Goal: Task Accomplishment & Management: Use online tool/utility

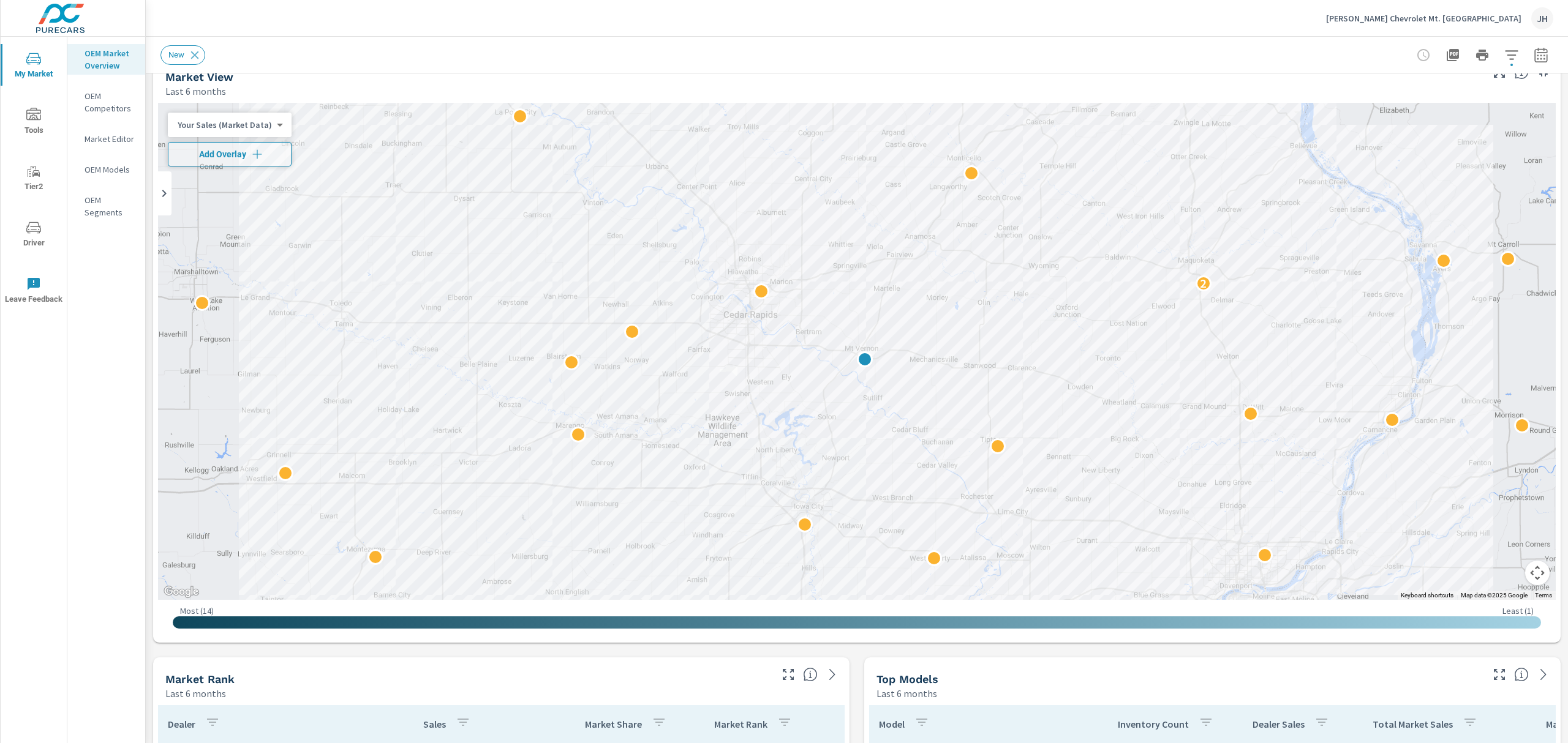
scroll to position [17, 0]
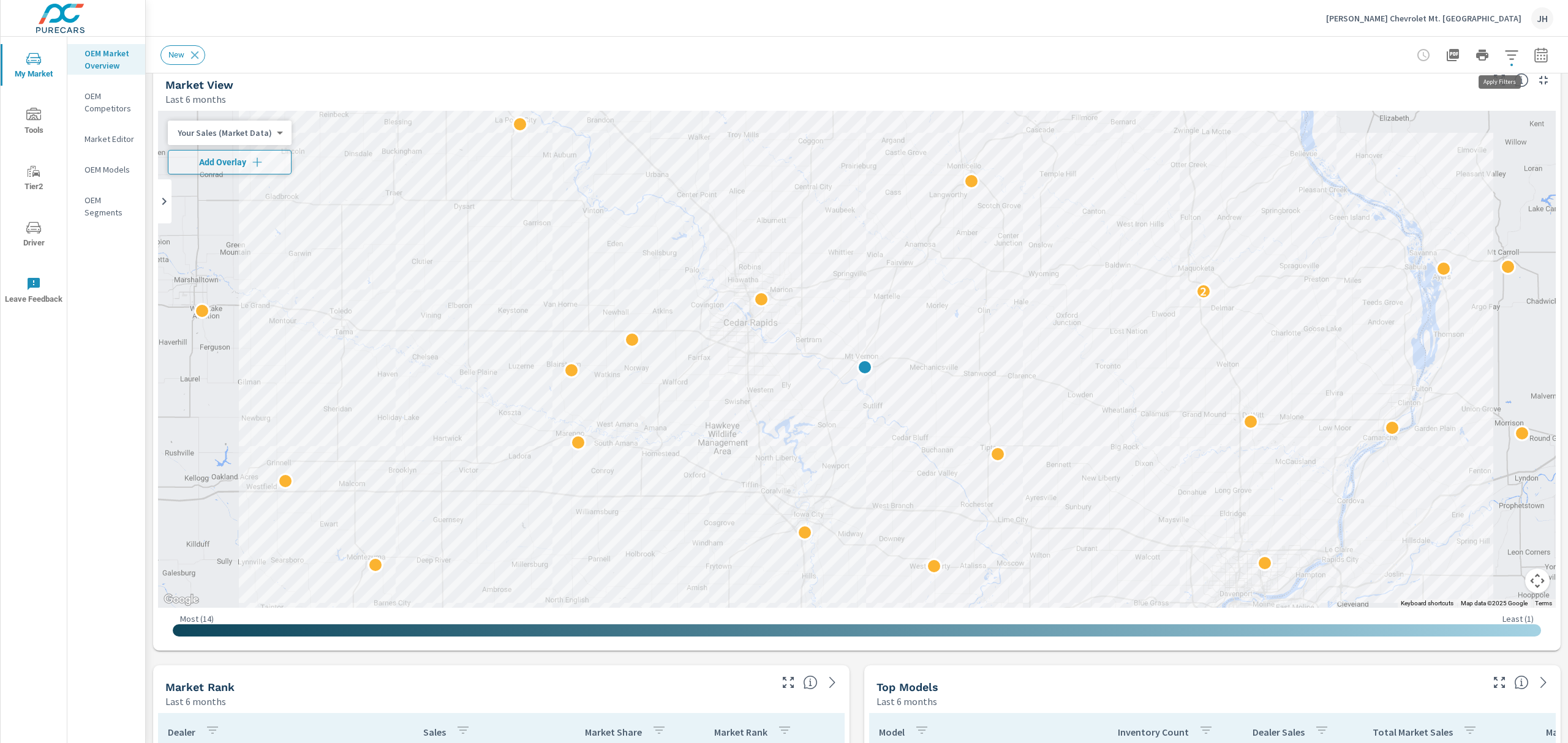
click at [1504, 52] on icon "button" at bounding box center [1511, 55] width 15 height 15
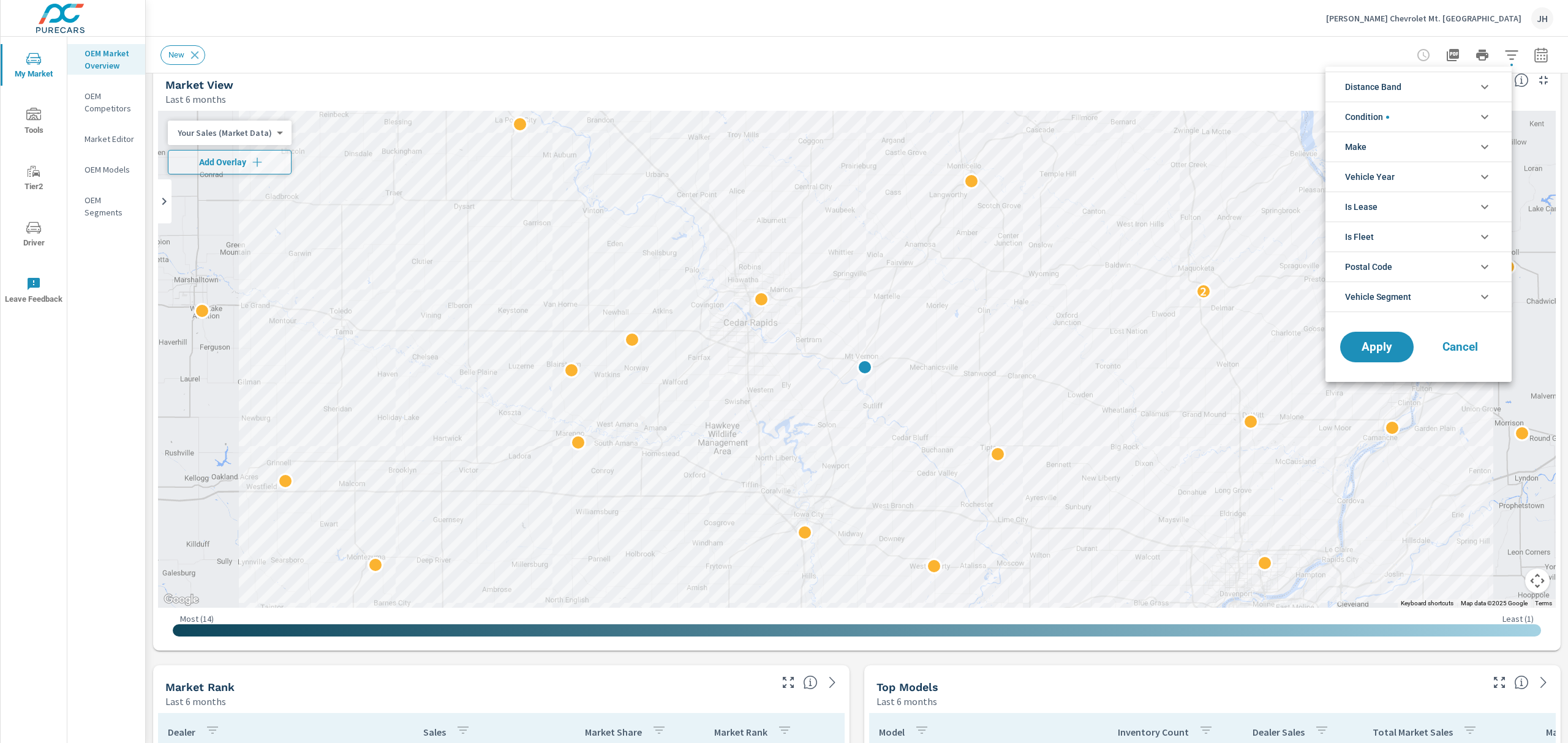
click at [1486, 143] on icon "filter options" at bounding box center [1485, 147] width 15 height 15
click at [1350, 175] on input "filter options" at bounding box center [1352, 175] width 26 height 26
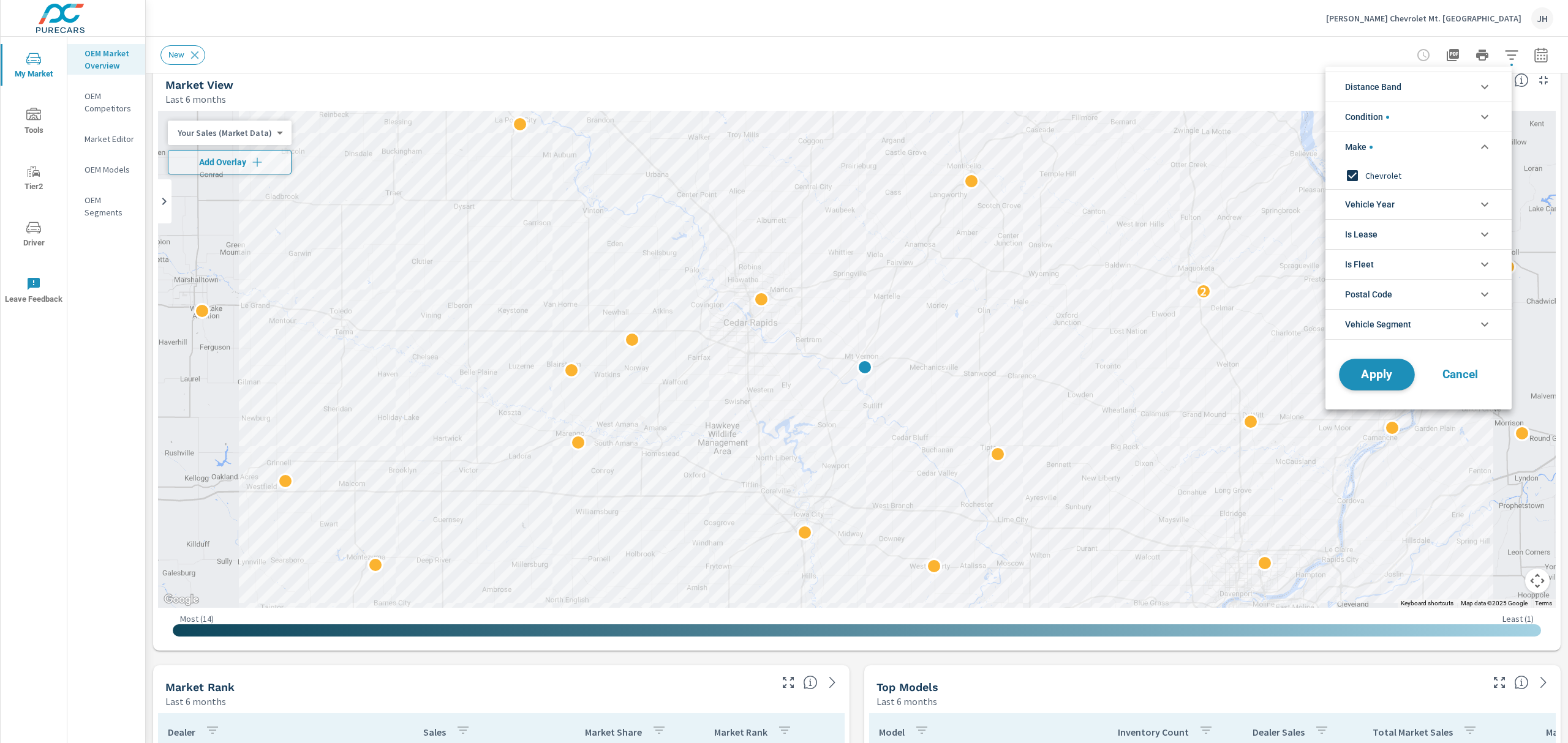
click at [1382, 380] on span "Apply" at bounding box center [1377, 375] width 50 height 12
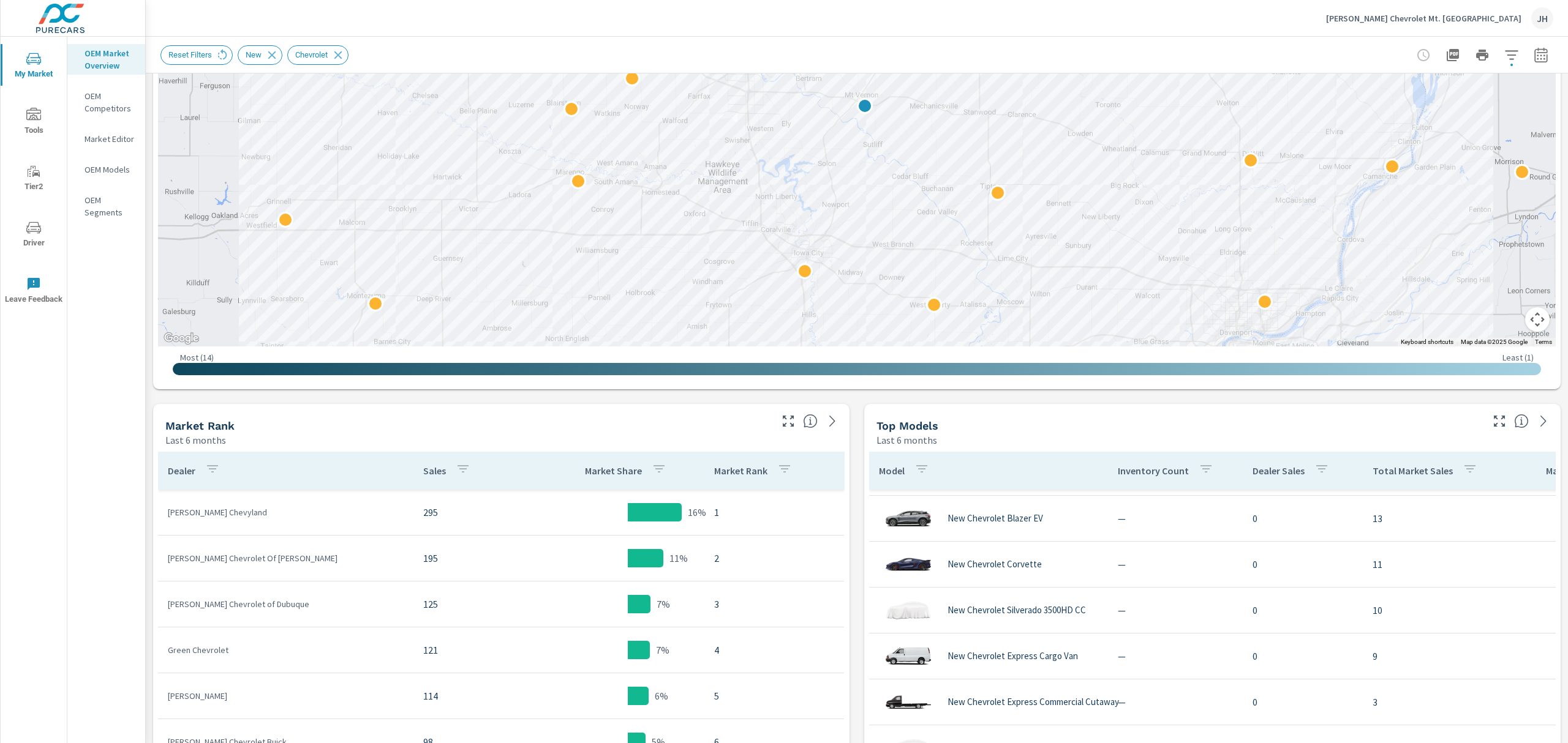
scroll to position [208, 0]
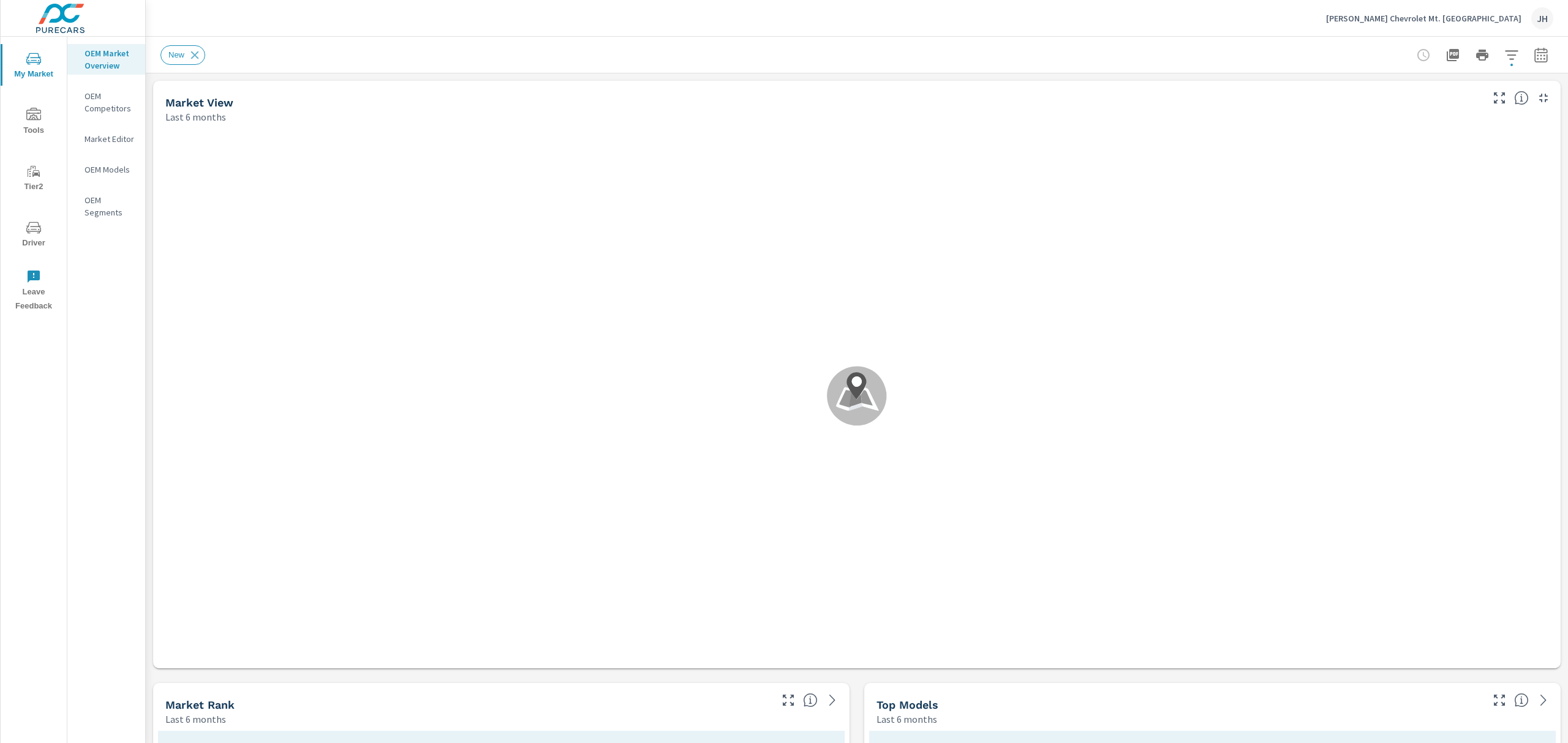
scroll to position [642, 0]
click at [1504, 48] on icon "button" at bounding box center [1511, 55] width 15 height 15
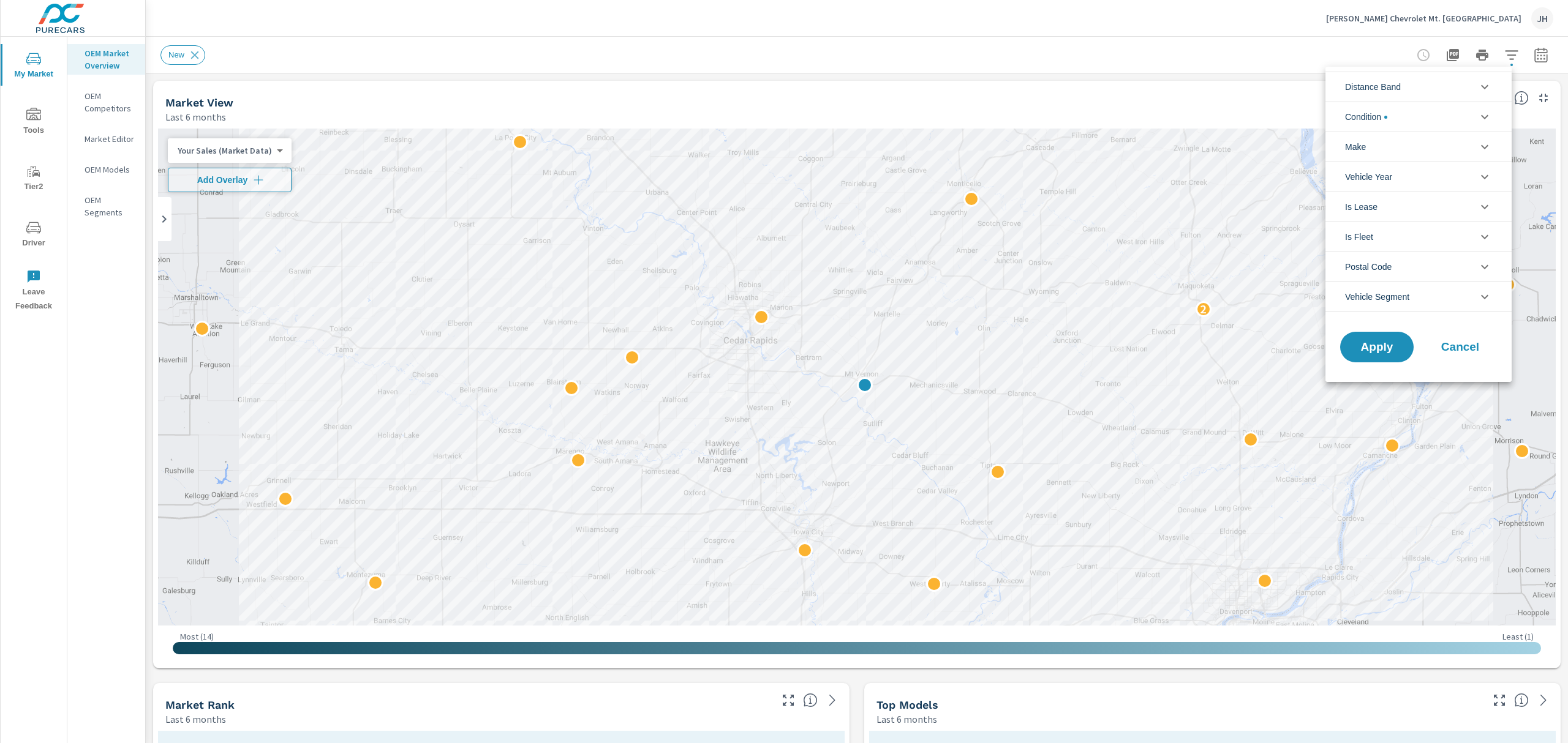
click at [1434, 145] on li "Make" at bounding box center [1419, 146] width 187 height 30
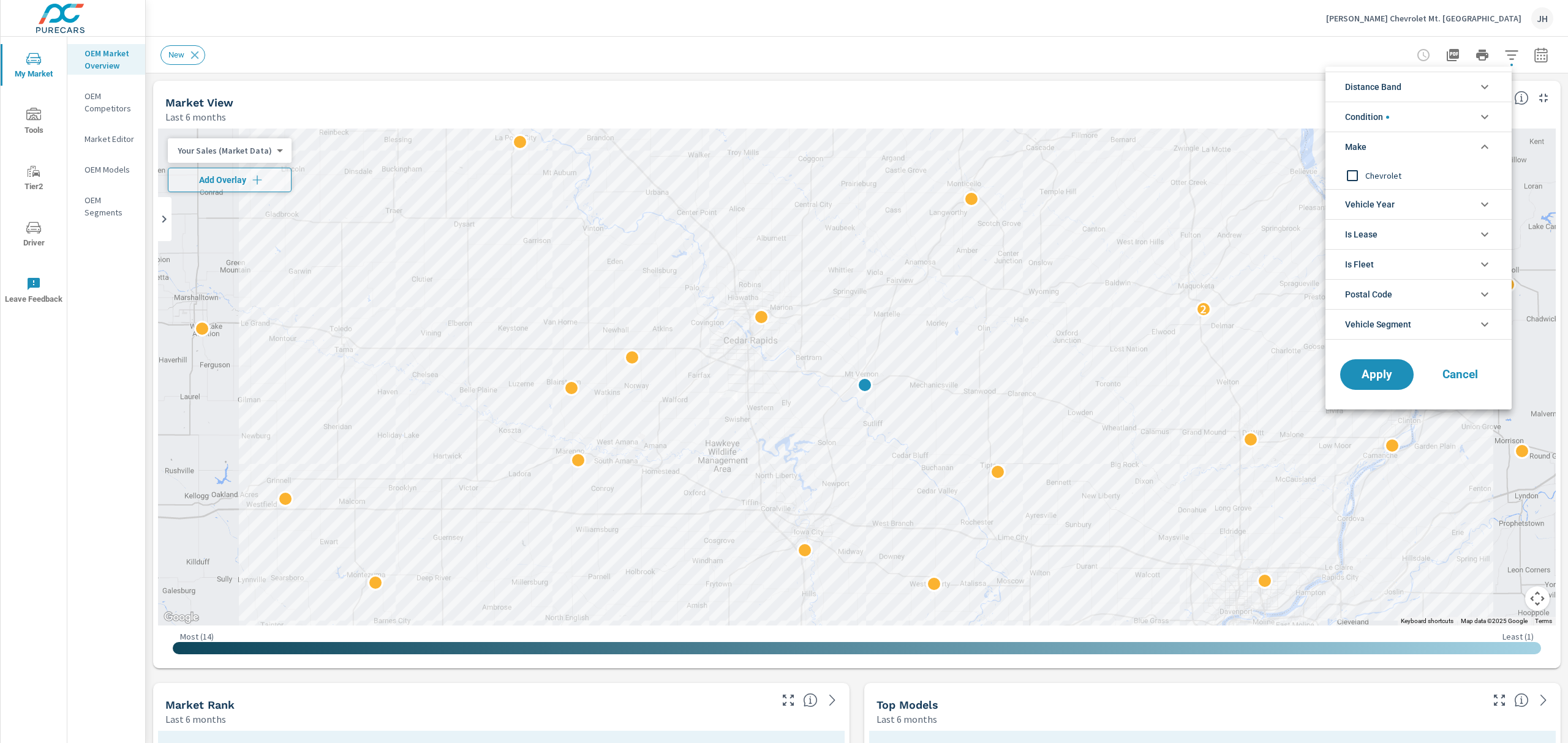
click at [1431, 148] on li "Make" at bounding box center [1419, 146] width 187 height 30
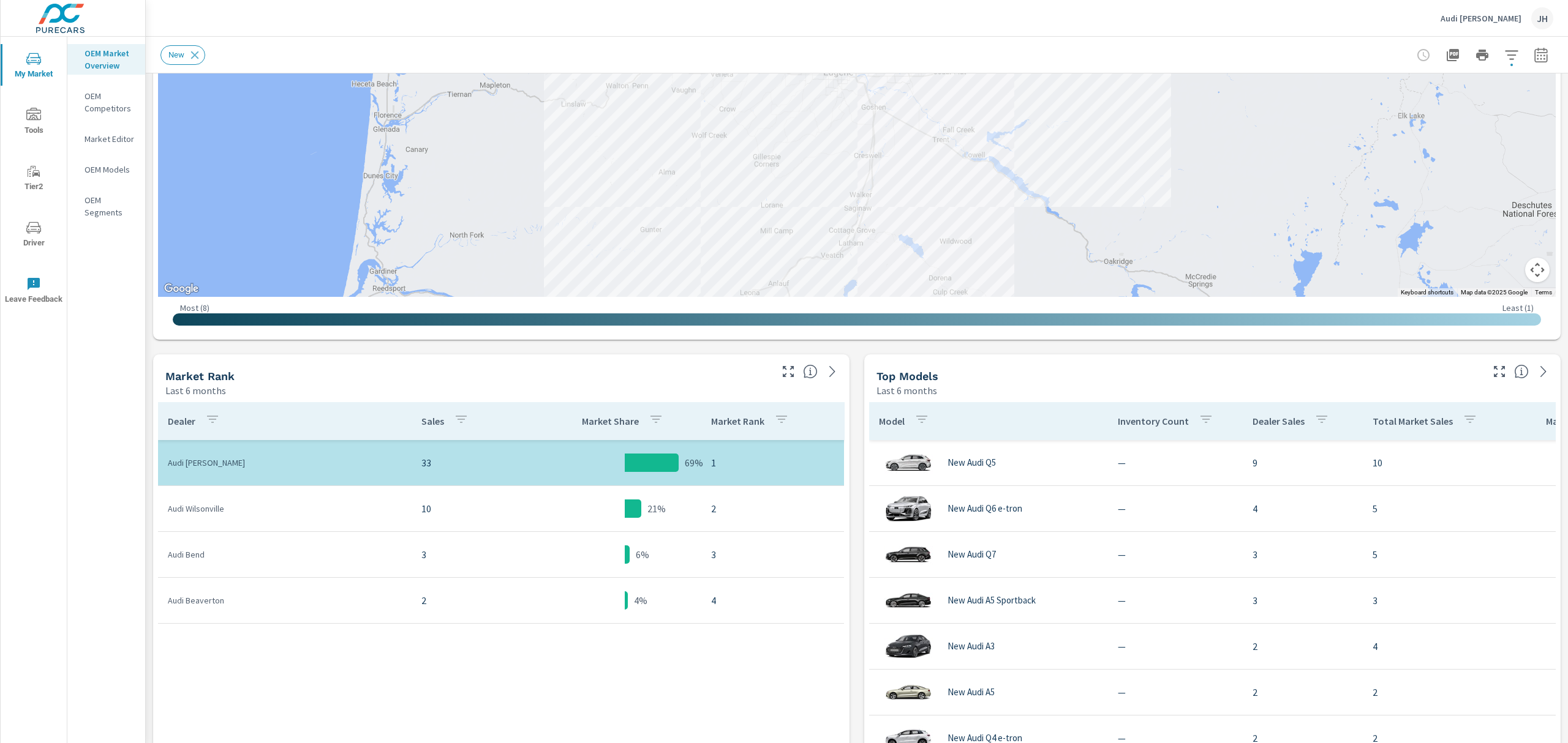
scroll to position [338, 0]
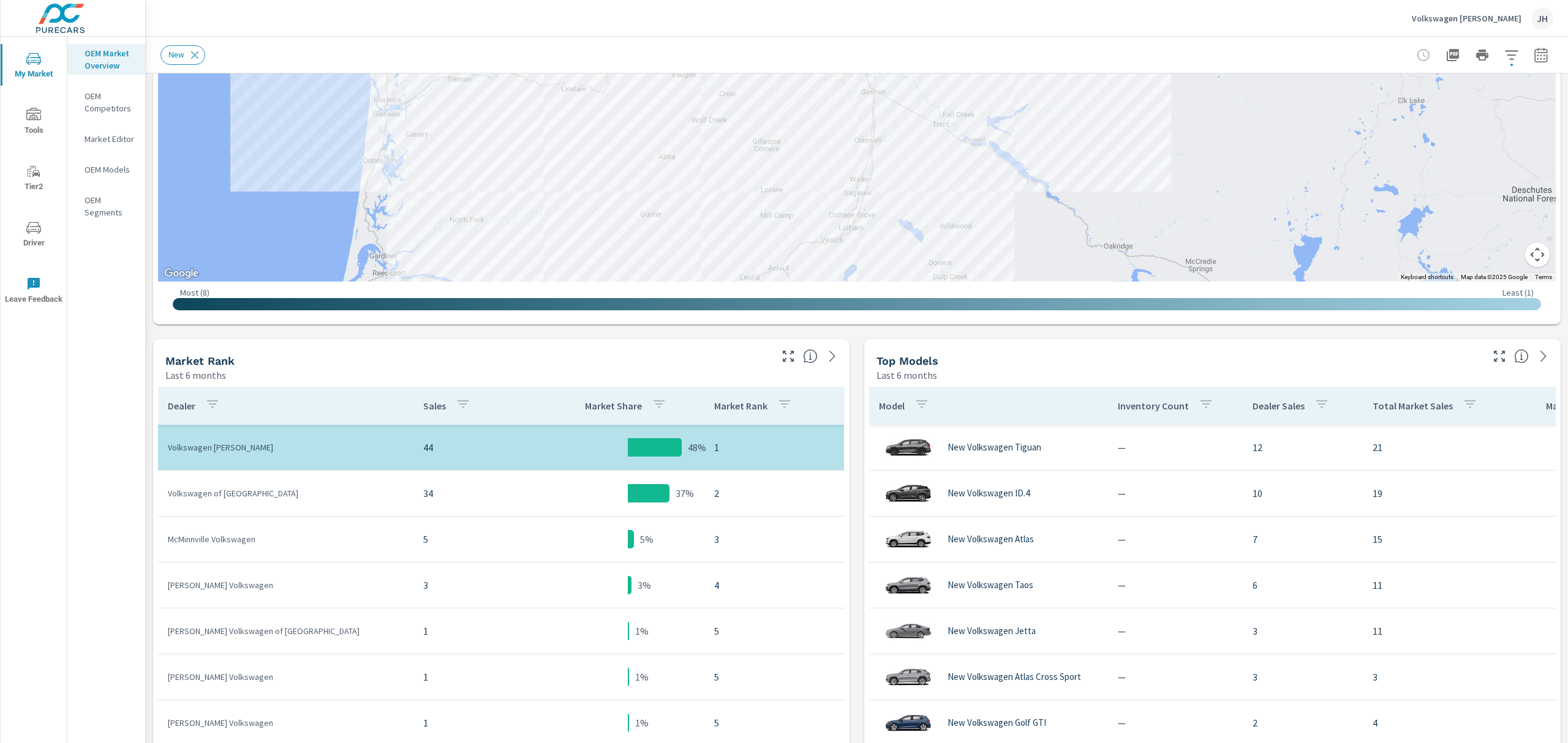
scroll to position [340, 0]
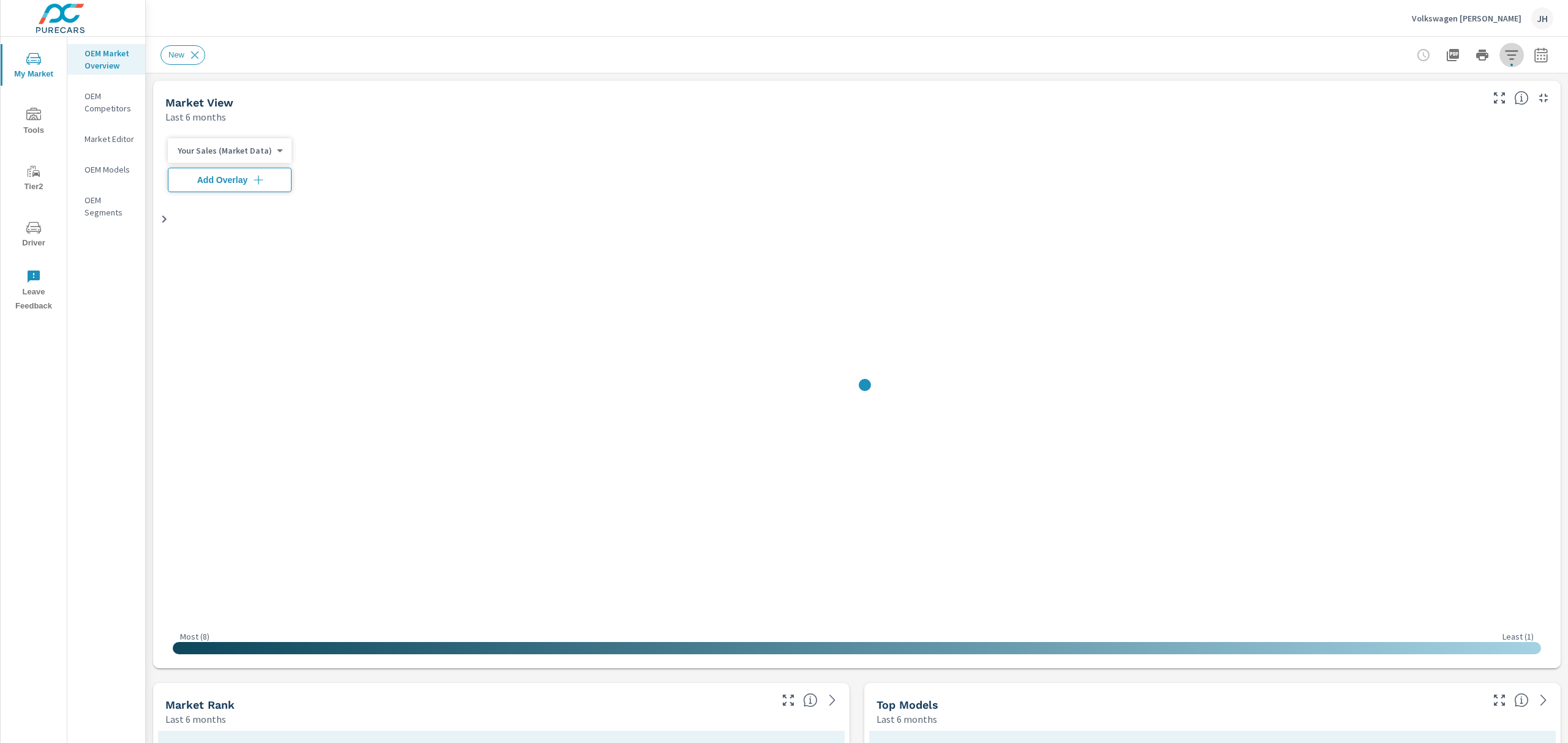
click at [1504, 55] on icon "button" at bounding box center [1511, 55] width 15 height 15
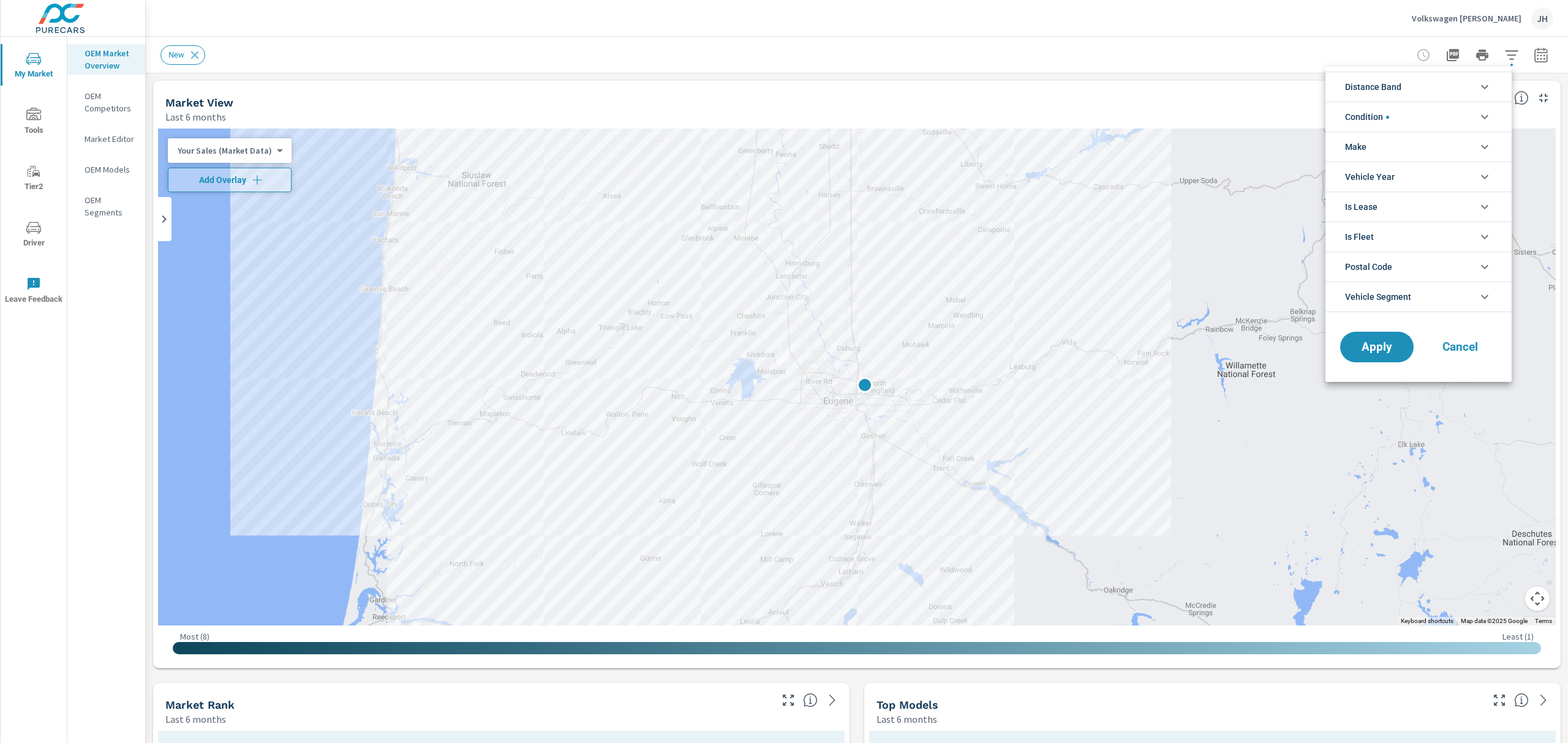
click at [1424, 140] on li "Make" at bounding box center [1419, 146] width 187 height 30
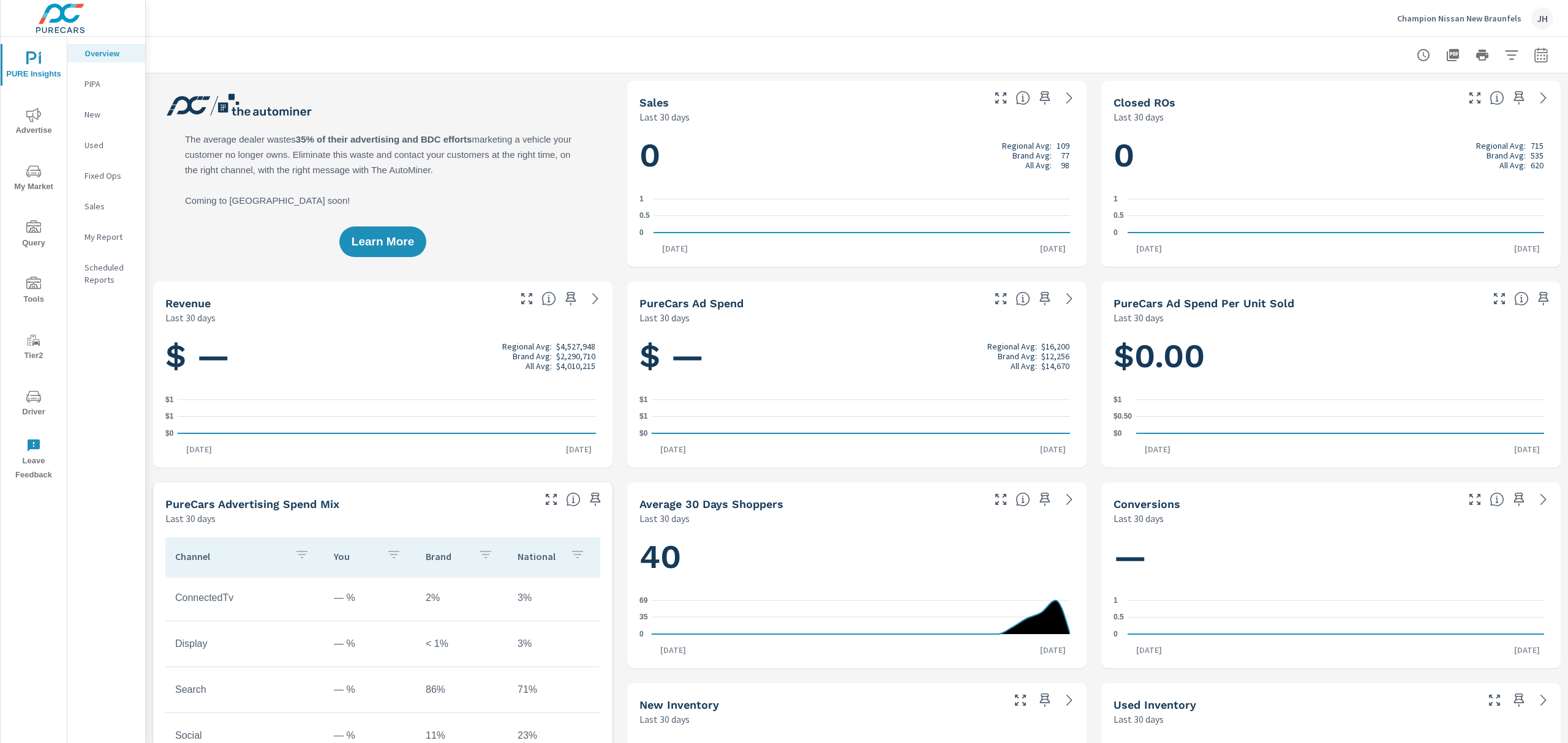
click at [29, 170] on icon "nav menu" at bounding box center [34, 172] width 15 height 15
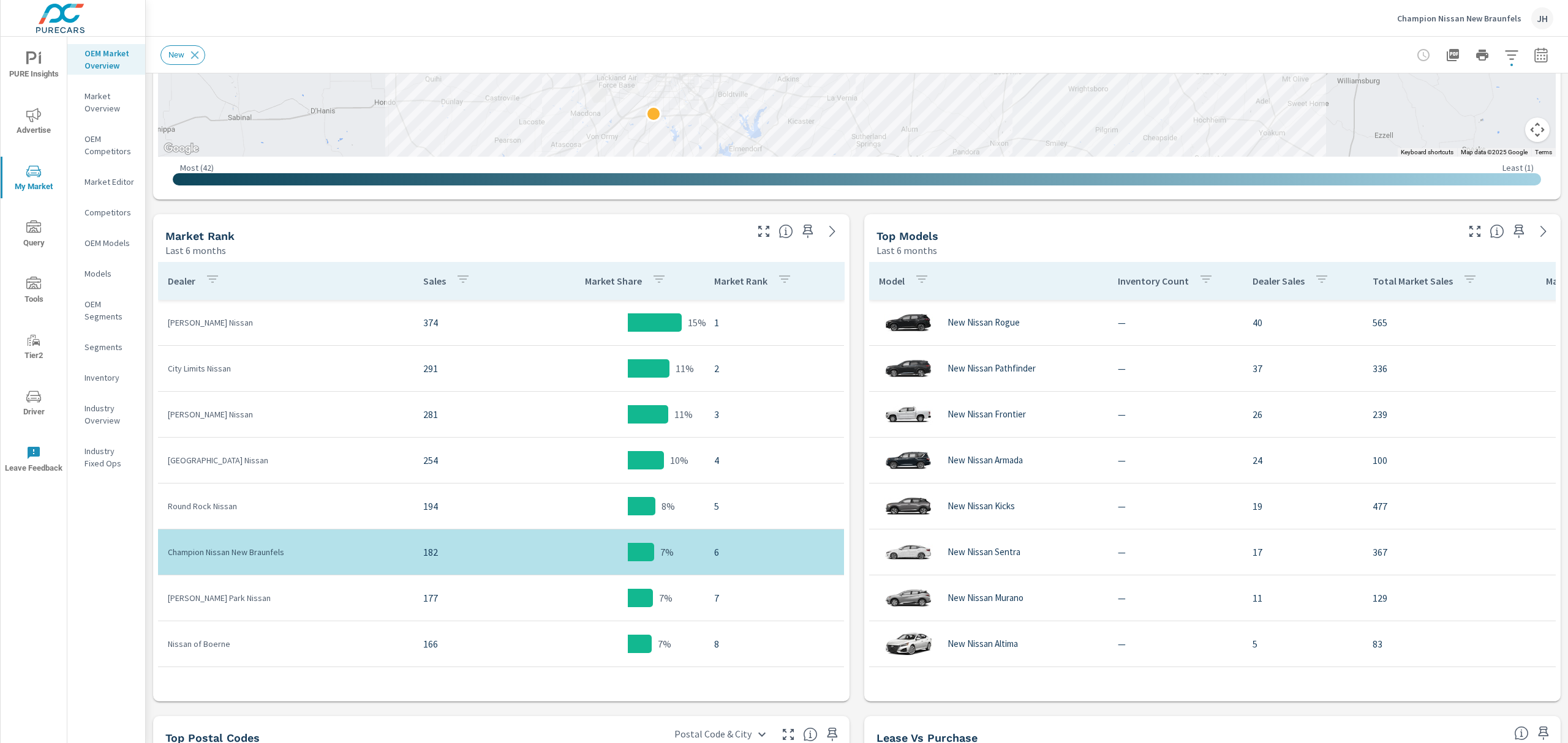
scroll to position [473, 0]
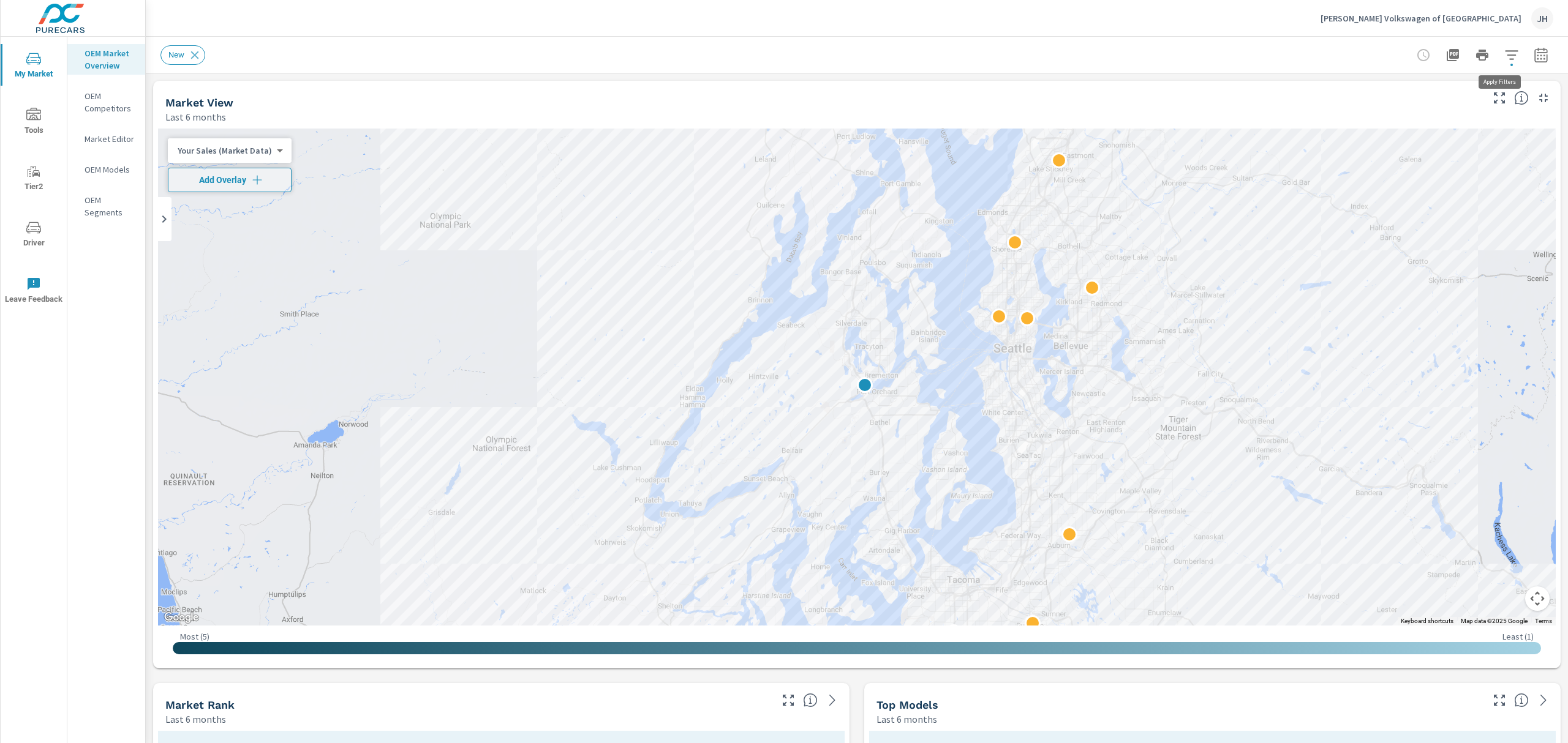
click at [1500, 45] on button "button" at bounding box center [1511, 55] width 25 height 25
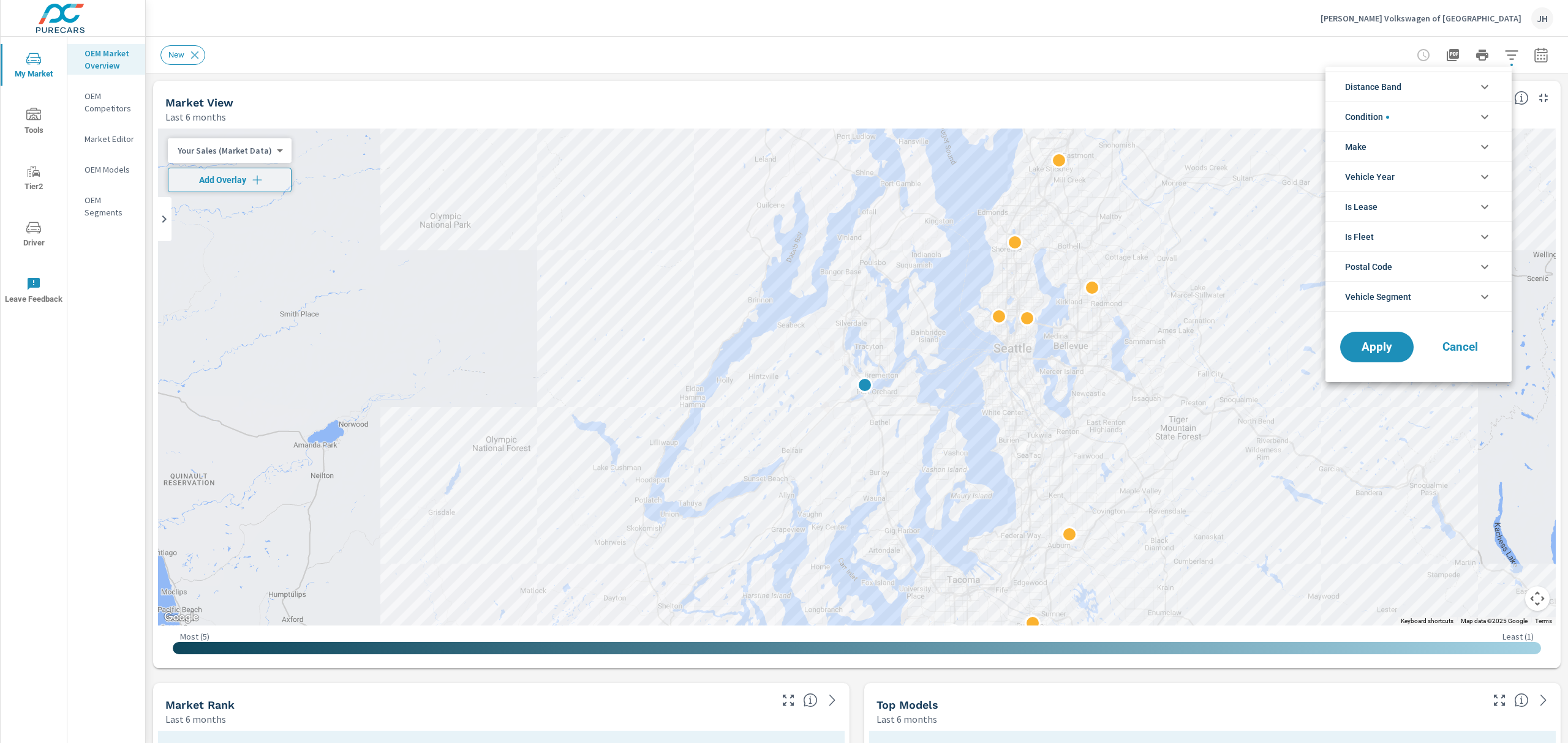
click at [1438, 142] on li "Make" at bounding box center [1419, 146] width 187 height 30
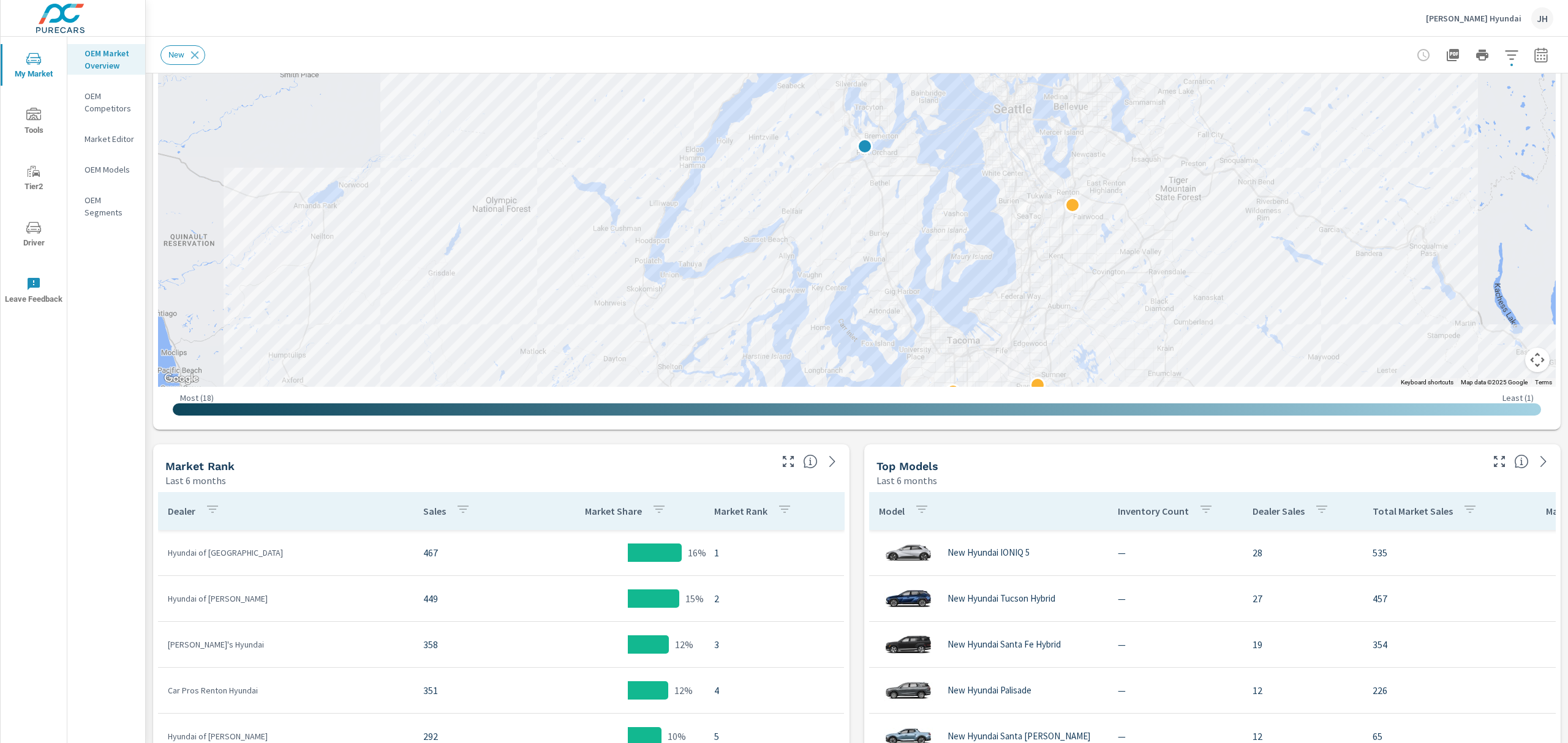
scroll to position [257, 0]
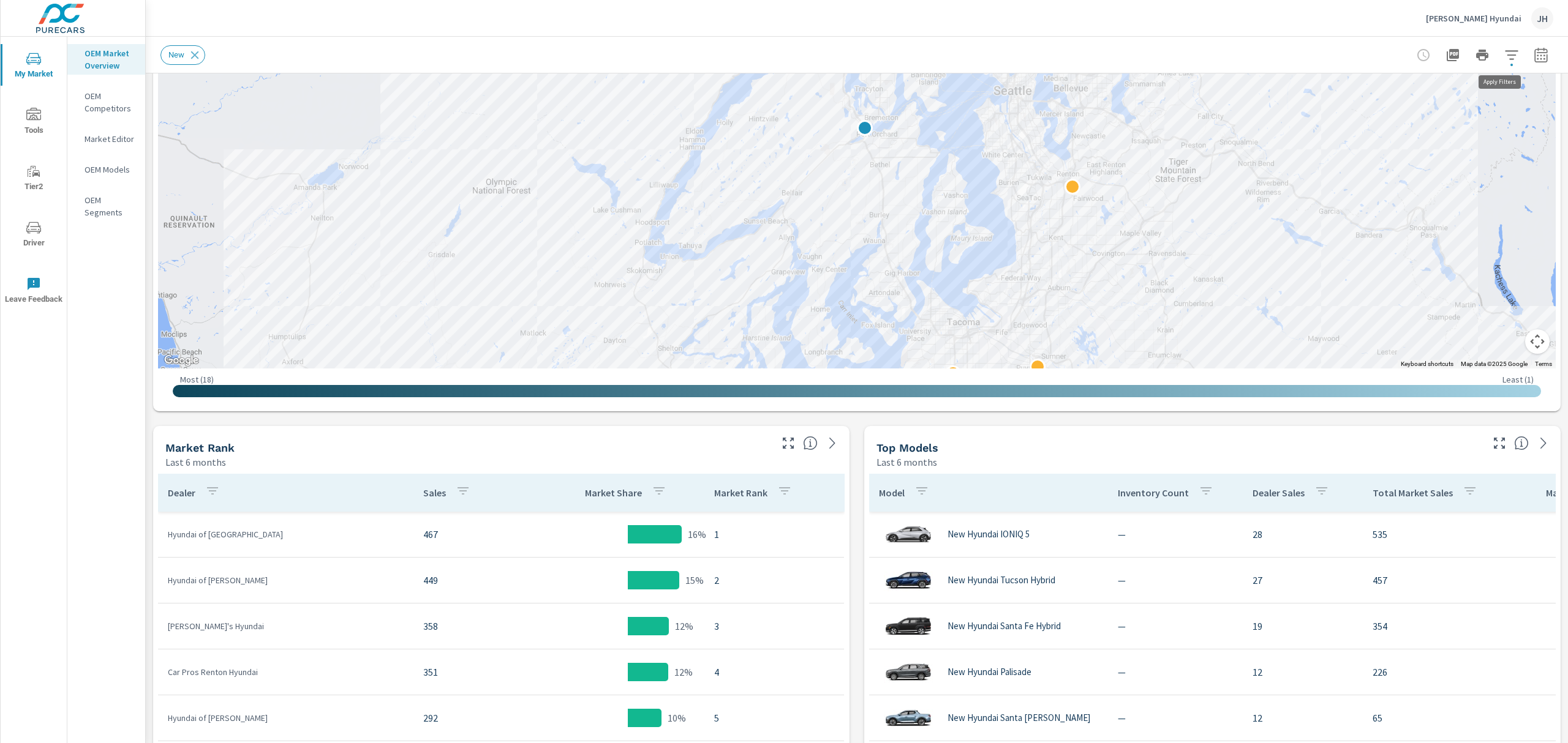
click at [1504, 49] on icon "button" at bounding box center [1511, 55] width 15 height 15
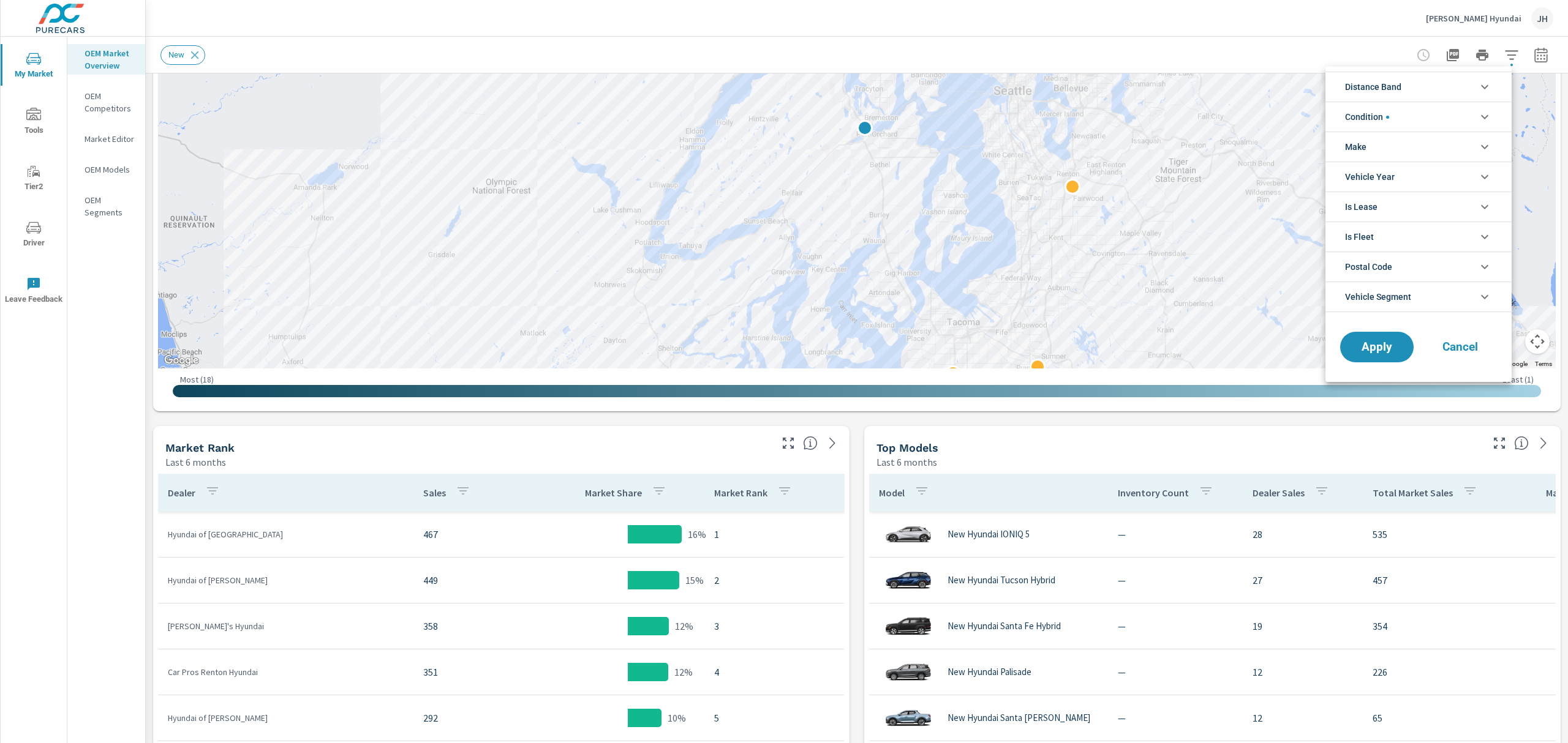
click at [1453, 114] on li "Condition" at bounding box center [1419, 116] width 187 height 30
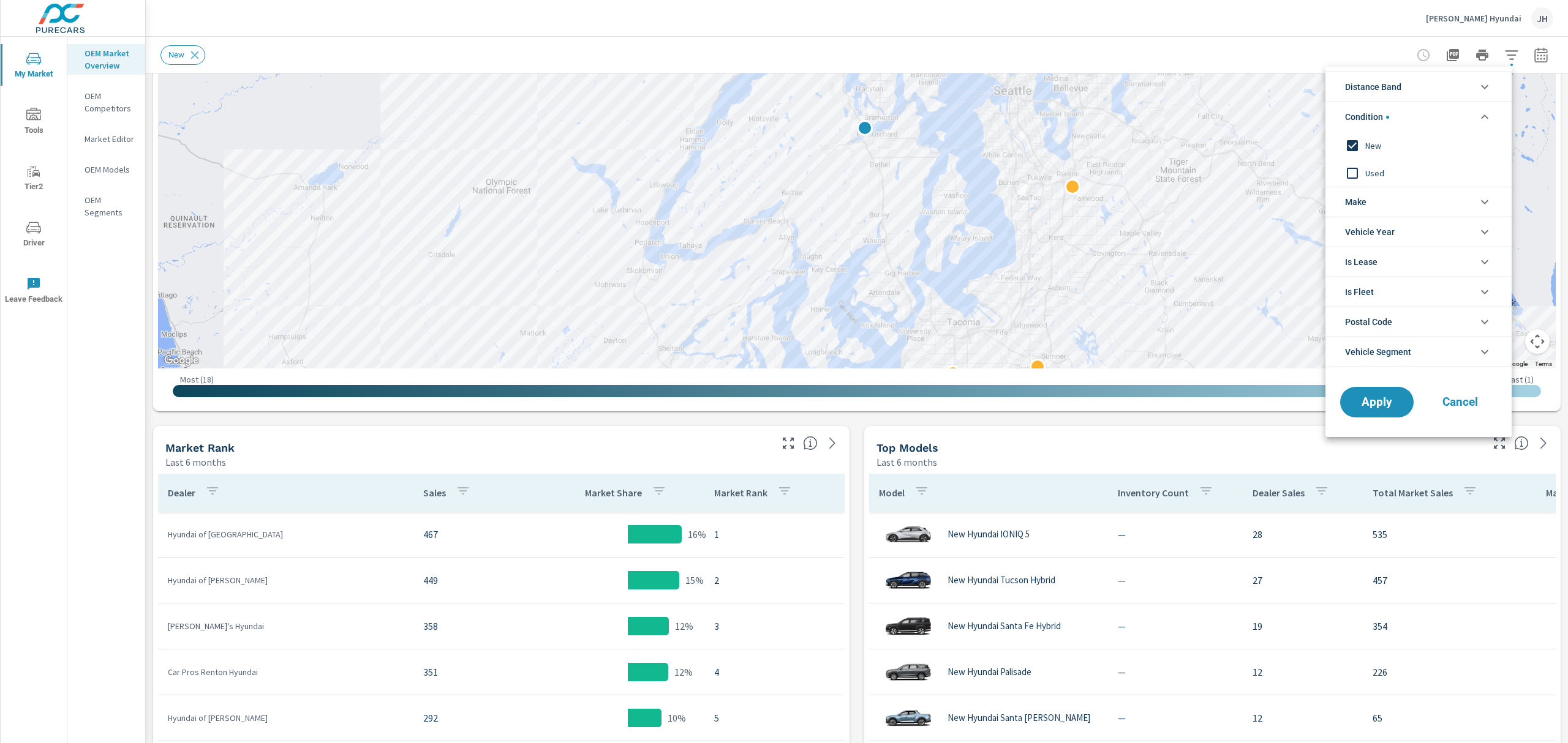
click at [1453, 114] on li "Condition" at bounding box center [1419, 116] width 187 height 30
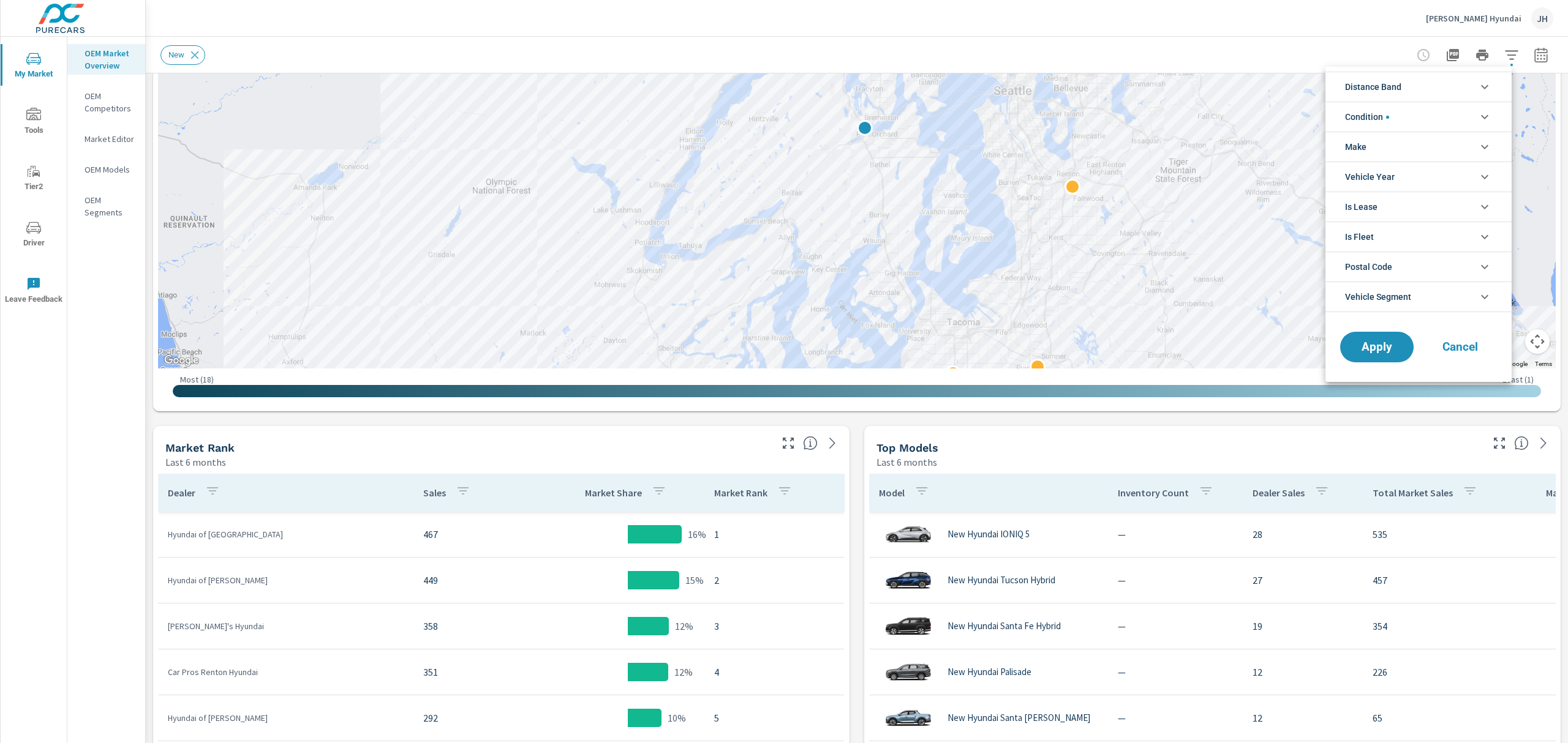
click at [1446, 144] on li "Make" at bounding box center [1419, 146] width 187 height 30
